Goal: Task Accomplishment & Management: Manage account settings

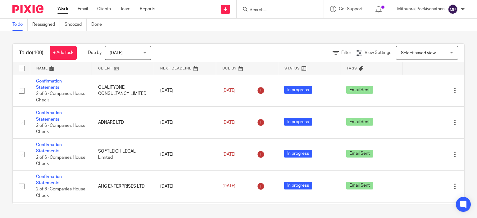
click at [274, 13] on div at bounding box center [280, 9] width 87 height 18
click at [275, 10] on input "Search" at bounding box center [277, 10] width 56 height 6
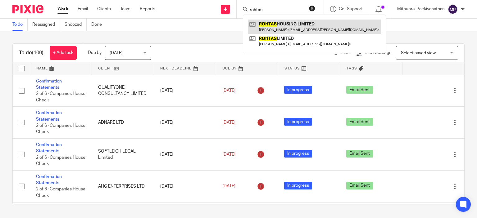
type input "rohtas"
click at [276, 25] on link at bounding box center [314, 27] width 133 height 14
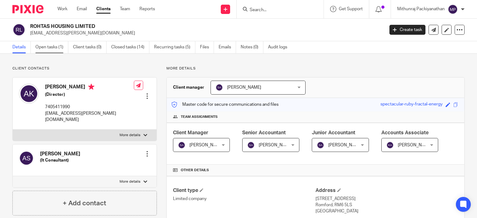
click at [63, 46] on link "Open tasks (1)" at bounding box center [51, 47] width 33 height 12
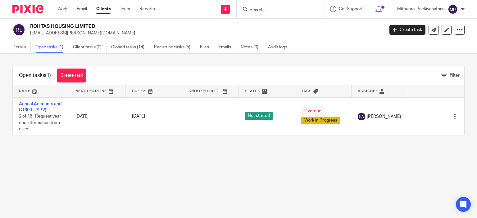
click at [263, 16] on div at bounding box center [280, 9] width 87 height 18
click at [265, 10] on input "Search" at bounding box center [277, 10] width 56 height 6
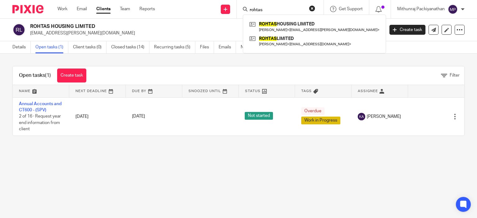
type input "rohtas"
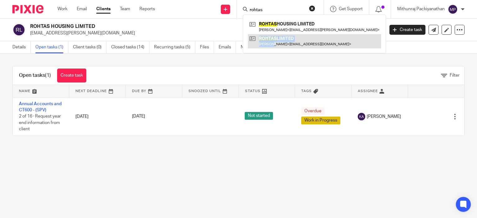
drag, startPoint x: 271, startPoint y: 49, endPoint x: 273, endPoint y: 42, distance: 7.7
click at [273, 42] on div "ROHTAS HOUSING LIMITED Annapurna Kumari < annapurna.advait@gmail.com > ROHTAS L…" at bounding box center [314, 34] width 143 height 39
click at [273, 42] on link at bounding box center [314, 41] width 133 height 14
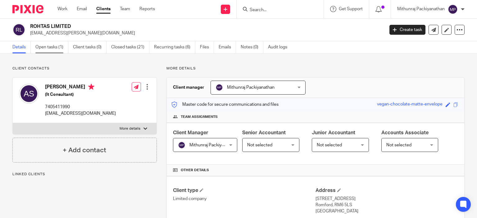
click at [49, 48] on link "Open tasks (1)" at bounding box center [51, 47] width 33 height 12
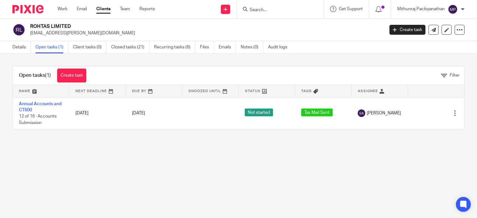
click at [288, 10] on input "Search" at bounding box center [277, 10] width 56 height 6
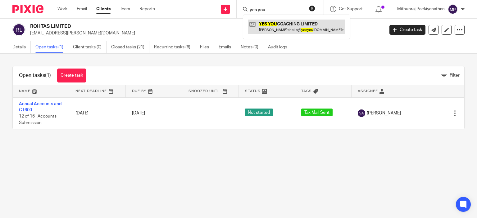
type input "yes you"
click at [287, 26] on link at bounding box center [297, 27] width 98 height 14
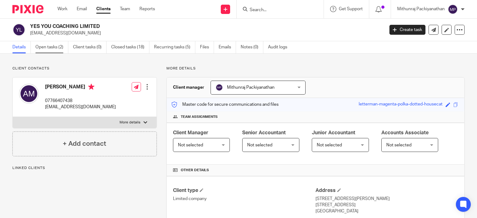
click at [55, 50] on link "Open tasks (2)" at bounding box center [51, 47] width 33 height 12
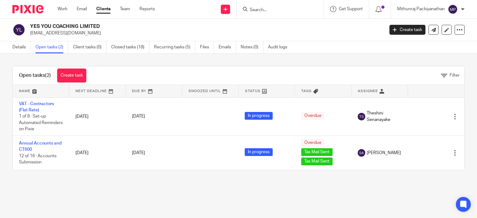
click at [277, 12] on input "Search" at bounding box center [277, 10] width 56 height 6
